Goal: Task Accomplishment & Management: Complete application form

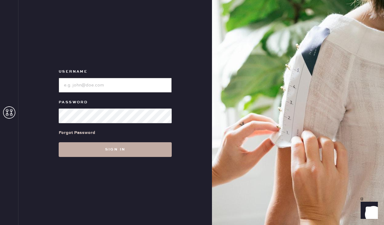
type input "sezanesanfrancisco"
click at [94, 148] on button "Sign in" at bounding box center [115, 149] width 113 height 15
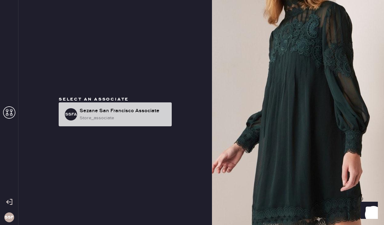
click at [96, 118] on div "store_associate" at bounding box center [122, 118] width 87 height 7
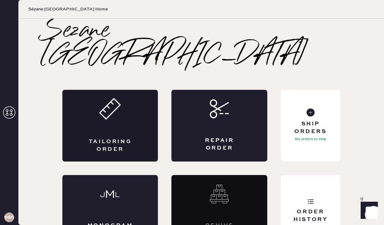
click at [108, 138] on div "Tailoring Order" at bounding box center [110, 145] width 47 height 15
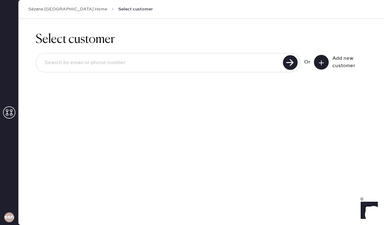
click at [324, 61] on button at bounding box center [321, 62] width 15 height 15
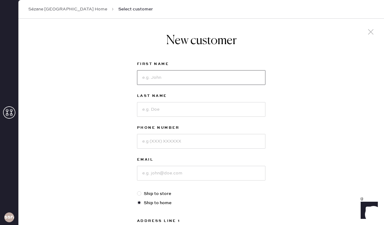
click at [195, 82] on input at bounding box center [201, 77] width 128 height 15
click at [148, 135] on input at bounding box center [201, 141] width 128 height 15
click at [139, 174] on input at bounding box center [201, 173] width 128 height 15
click at [75, 152] on div "New customer First Name Last Name Phone Number Email Ship to store Ship to home…" at bounding box center [200, 209] width 365 height 380
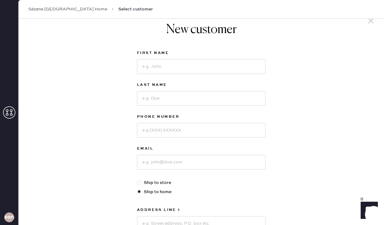
scroll to position [12, 0]
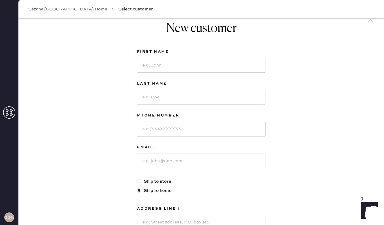
click at [150, 130] on input at bounding box center [201, 129] width 128 height 15
click at [123, 148] on div "New customer First Name Last Name Phone Number Email Ship to store Ship to home…" at bounding box center [200, 196] width 365 height 380
click at [165, 67] on input at bounding box center [201, 65] width 128 height 15
type input "Irem"
click at [153, 97] on input at bounding box center [201, 97] width 128 height 15
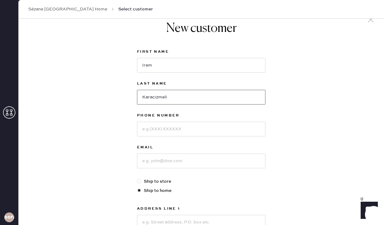
type input "Karacizmeli"
click at [159, 126] on input at bounding box center [201, 129] width 128 height 15
type input "4159729488"
click at [156, 163] on input at bounding box center [201, 161] width 128 height 15
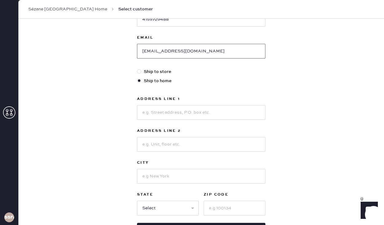
scroll to position [122, 0]
type input "[EMAIL_ADDRESS][DOMAIN_NAME]"
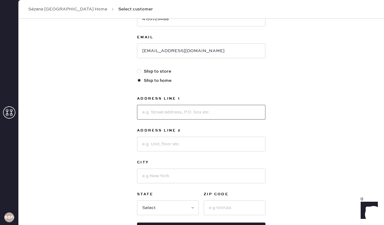
click at [165, 114] on input at bounding box center [201, 112] width 128 height 15
type input "1540 [PERSON_NAME] Dr"
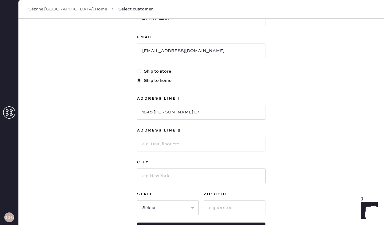
click at [159, 177] on input at bounding box center [201, 176] width 128 height 15
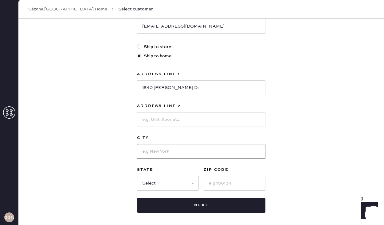
scroll to position [148, 0]
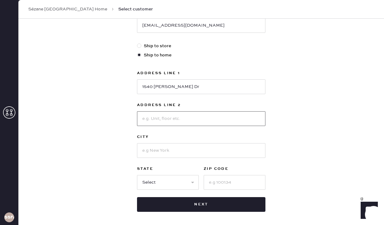
click at [169, 121] on input at bounding box center [201, 118] width 128 height 15
click at [150, 152] on input at bounding box center [201, 150] width 128 height 15
click at [157, 123] on input at bounding box center [201, 118] width 128 height 15
click at [151, 151] on input at bounding box center [201, 150] width 128 height 15
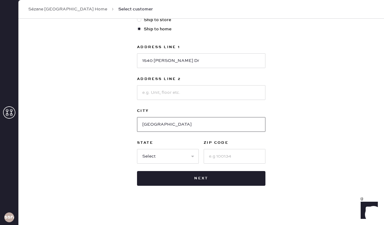
type input "[GEOGRAPHIC_DATA]"
click at [180, 159] on select "Select AK AL AR AZ CA CO CT DC DE FL GA HI IA ID IL IN KS KY LA MA MD ME MI MN …" at bounding box center [168, 156] width 62 height 15
select select "CA"
click at [137, 149] on select "Select AK AL AR AZ CA CO CT DC DE FL GA HI IA ID IL IN KS KY LA MA MD ME MI MN …" at bounding box center [168, 156] width 62 height 15
click at [214, 159] on input at bounding box center [234, 156] width 62 height 15
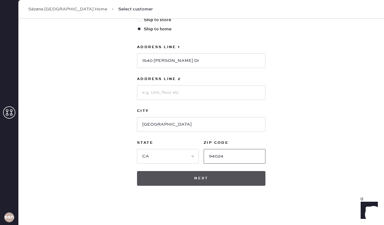
type input "94024"
click at [190, 183] on button "Next" at bounding box center [201, 178] width 128 height 15
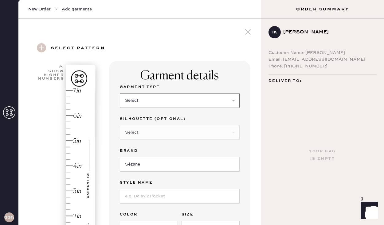
click at [187, 103] on select "Select Basic Skirt Jeans Leggings Pants Pencil Skirt Shorts Basic Sleeved Dress…" at bounding box center [180, 100] width 120 height 15
click at [71, 140] on div "Hem here!" at bounding box center [63, 178] width 65 height 181
click at [177, 103] on select "Select Basic Skirt Jeans Leggings Pants Pencil Skirt Shorts Basic Sleeved Dress…" at bounding box center [180, 100] width 120 height 15
click at [160, 99] on select "Select Basic Skirt Jeans Leggings Pants Pencil Skirt Shorts Basic Sleeved Dress…" at bounding box center [180, 100] width 120 height 15
select select "4"
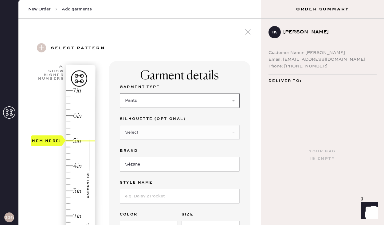
click at [120, 93] on select "Select Basic Skirt Jeans Leggings Pants Pencil Skirt Shorts Basic Sleeved Dress…" at bounding box center [180, 100] width 120 height 15
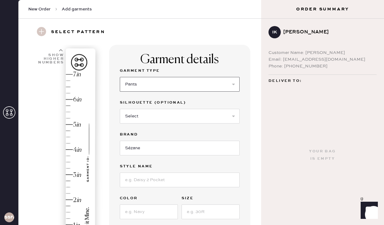
scroll to position [18, 0]
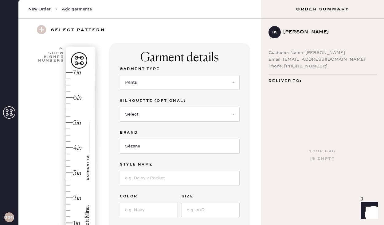
type input "5"
click at [74, 122] on div "Hem here!" at bounding box center [63, 160] width 65 height 181
click at [138, 182] on input at bounding box center [180, 178] width 120 height 15
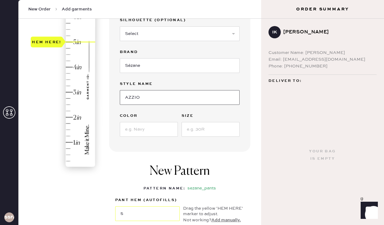
scroll to position [99, 0]
type input "AZZIO"
click at [201, 131] on input at bounding box center [210, 129] width 58 height 15
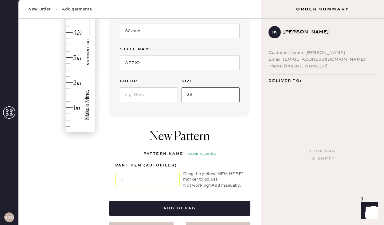
scroll to position [148, 0]
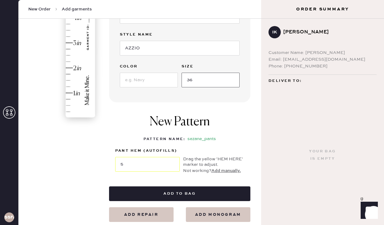
type input "36"
click at [147, 80] on input at bounding box center [149, 80] width 58 height 15
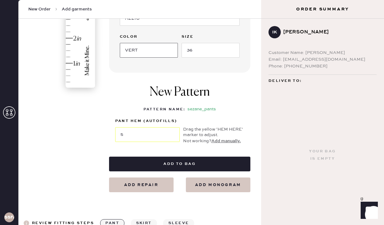
scroll to position [180, 0]
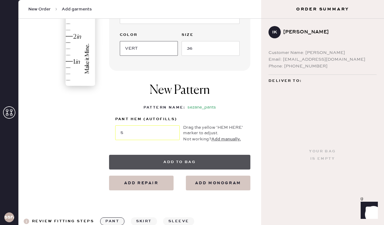
type input "VERT"
click at [180, 160] on button "Add to bag" at bounding box center [179, 162] width 141 height 15
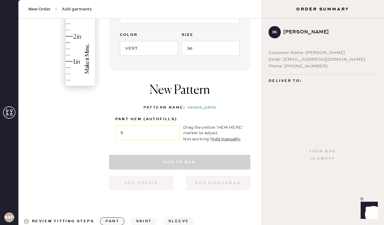
select select
select select "4"
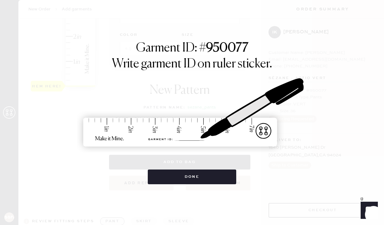
click at [273, 69] on img at bounding box center [192, 112] width 230 height 101
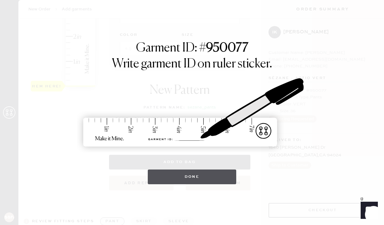
click at [207, 178] on button "Done" at bounding box center [192, 177] width 89 height 15
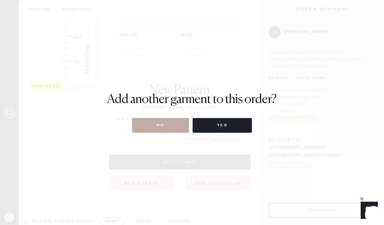
click at [173, 132] on button "No" at bounding box center [160, 125] width 57 height 15
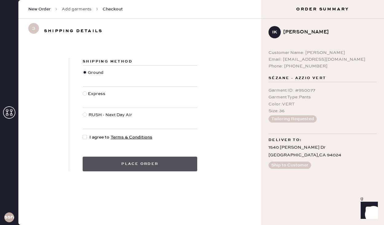
click at [122, 167] on button "Place order" at bounding box center [140, 164] width 114 height 15
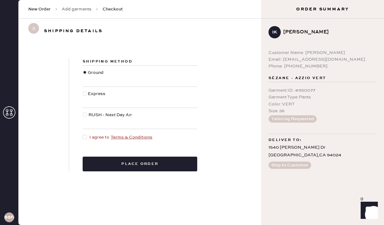
click at [127, 136] on link "Terms & Conditions" at bounding box center [131, 138] width 42 height 6
click at [84, 137] on div at bounding box center [85, 137] width 4 height 4
click at [83, 134] on input "I agree to Terms & Conditions" at bounding box center [83, 134] width 0 height 0
checkbox input "true"
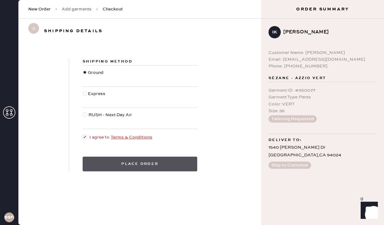
click at [103, 160] on button "Place order" at bounding box center [140, 164] width 114 height 15
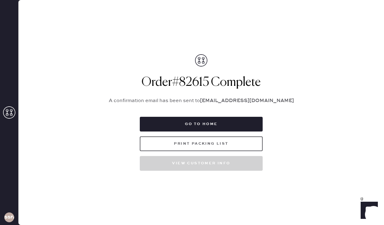
click at [184, 143] on button "Print Packing List" at bounding box center [201, 144] width 123 height 15
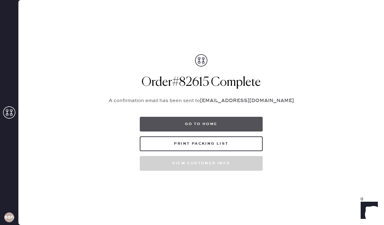
click at [195, 125] on button "Go to home" at bounding box center [201, 124] width 123 height 15
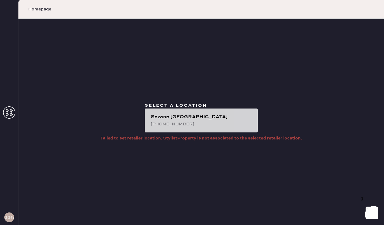
click at [191, 118] on div "Sézane [GEOGRAPHIC_DATA]" at bounding box center [202, 117] width 102 height 7
click at [175, 121] on div "[PHONE_NUMBER]" at bounding box center [202, 124] width 102 height 7
click at [177, 118] on div "Sézane [GEOGRAPHIC_DATA]" at bounding box center [202, 117] width 102 height 7
click at [196, 125] on div "[PHONE_NUMBER]" at bounding box center [202, 124] width 102 height 7
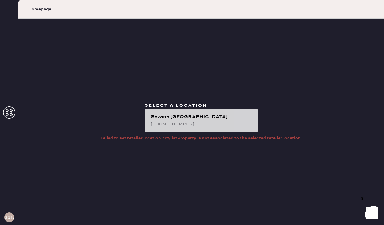
click at [195, 125] on div "[PHONE_NUMBER]" at bounding box center [202, 124] width 102 height 7
click at [189, 121] on div "[PHONE_NUMBER]" at bounding box center [202, 124] width 102 height 7
click at [161, 120] on div "Sézane [GEOGRAPHIC_DATA]" at bounding box center [202, 117] width 102 height 7
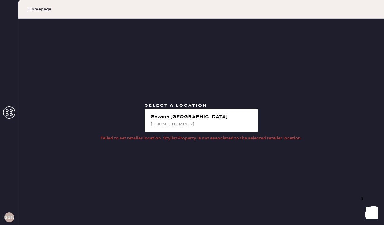
click at [39, 9] on span "Homepage" at bounding box center [39, 9] width 23 height 6
click at [11, 116] on icon at bounding box center [9, 112] width 12 height 12
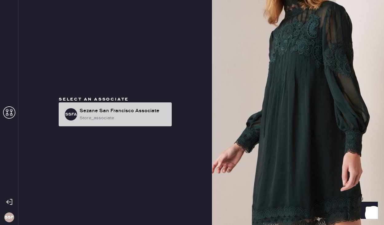
click at [85, 115] on div "store_associate" at bounding box center [122, 118] width 87 height 7
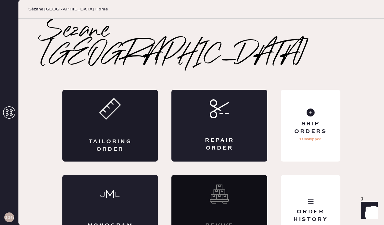
click at [143, 110] on div "Tailoring Order" at bounding box center [110, 126] width 96 height 72
click at [309, 199] on icon at bounding box center [310, 202] width 6 height 6
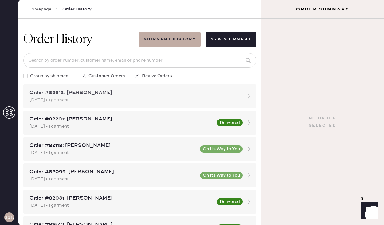
click at [93, 91] on div "Order #82615: [PERSON_NAME]" at bounding box center [133, 92] width 209 height 7
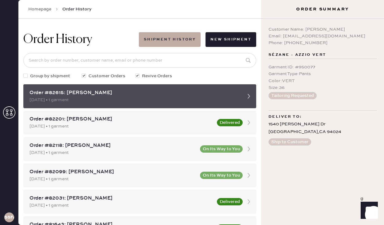
click at [96, 93] on div "Order #82615: [PERSON_NAME]" at bounding box center [133, 92] width 209 height 7
click at [99, 93] on div "Order #82615: [PERSON_NAME]" at bounding box center [133, 92] width 209 height 7
click at [162, 87] on div "Order #82615: [PERSON_NAME] [DATE] • 1 garment" at bounding box center [139, 96] width 233 height 24
click at [249, 98] on icon at bounding box center [248, 96] width 12 height 12
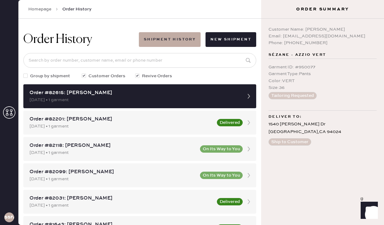
click at [342, 102] on div "Garment ID : # 950077 Garment Type : Pants Color : VERT Size : 36 Tailoring Req…" at bounding box center [322, 81] width 108 height 45
click at [160, 35] on button "Shipment History" at bounding box center [170, 39] width 62 height 15
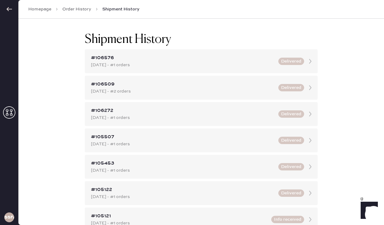
click at [72, 9] on link "Order History" at bounding box center [76, 9] width 29 height 6
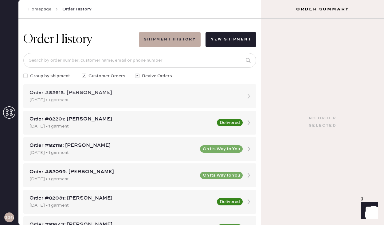
click at [120, 95] on div "Order #82615: [PERSON_NAME]" at bounding box center [133, 92] width 209 height 7
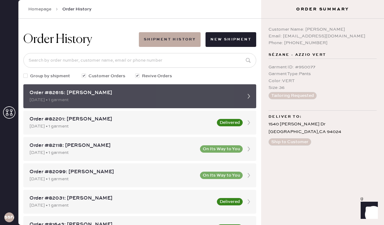
click at [120, 96] on div "Order #82615: [PERSON_NAME]" at bounding box center [133, 92] width 209 height 7
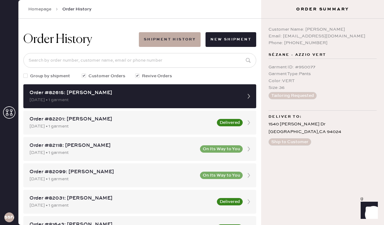
click at [296, 140] on button "Ship to Customer" at bounding box center [289, 141] width 43 height 7
click at [287, 96] on button "Tailoring Requested" at bounding box center [292, 95] width 48 height 7
click at [322, 176] on div "Customer Name: [PERSON_NAME] Email: [EMAIL_ADDRESS][DOMAIN_NAME] Phone: [PHONE_…" at bounding box center [322, 122] width 123 height 206
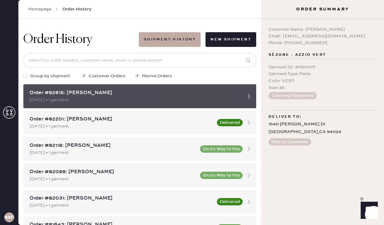
click at [132, 96] on div "Order #82615: [PERSON_NAME]" at bounding box center [133, 92] width 209 height 7
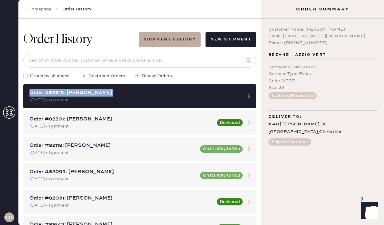
drag, startPoint x: 132, startPoint y: 96, endPoint x: 80, endPoint y: 82, distance: 54.0
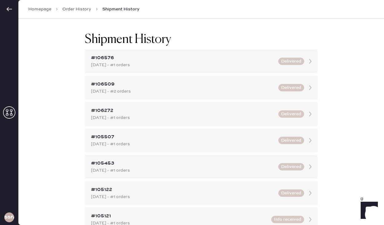
click at [39, 6] on link "Homepage" at bounding box center [39, 9] width 23 height 6
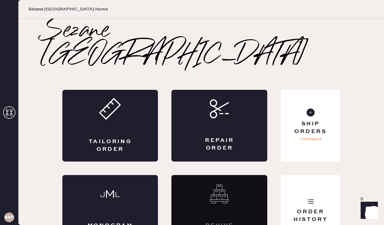
click at [32, 121] on div "Sezane San Francisco Tailoring Order Repair Order Monogram Order Revive order O…" at bounding box center [200, 133] width 365 height 228
click at [310, 120] on div "Ship Orders" at bounding box center [309, 127] width 49 height 15
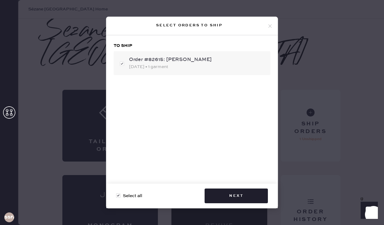
click at [147, 60] on div "Order #82615: [PERSON_NAME]" at bounding box center [197, 59] width 136 height 7
checkbox input "false"
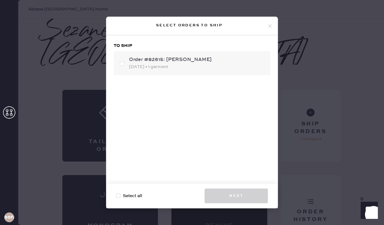
click at [148, 62] on div "Order #82615: [PERSON_NAME]" at bounding box center [197, 59] width 136 height 7
checkbox input "true"
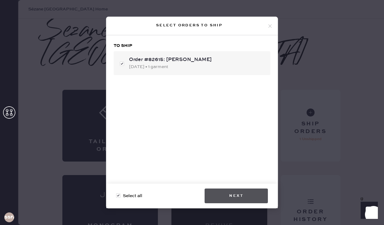
click at [247, 196] on button "Next" at bounding box center [235, 196] width 63 height 15
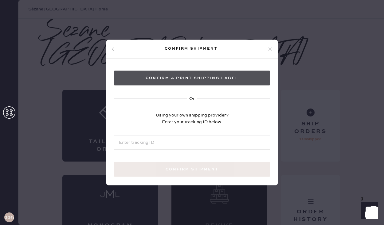
click at [157, 74] on button "Confirm & Print shipping label" at bounding box center [192, 78] width 156 height 15
